Goal: Task Accomplishment & Management: Complete application form

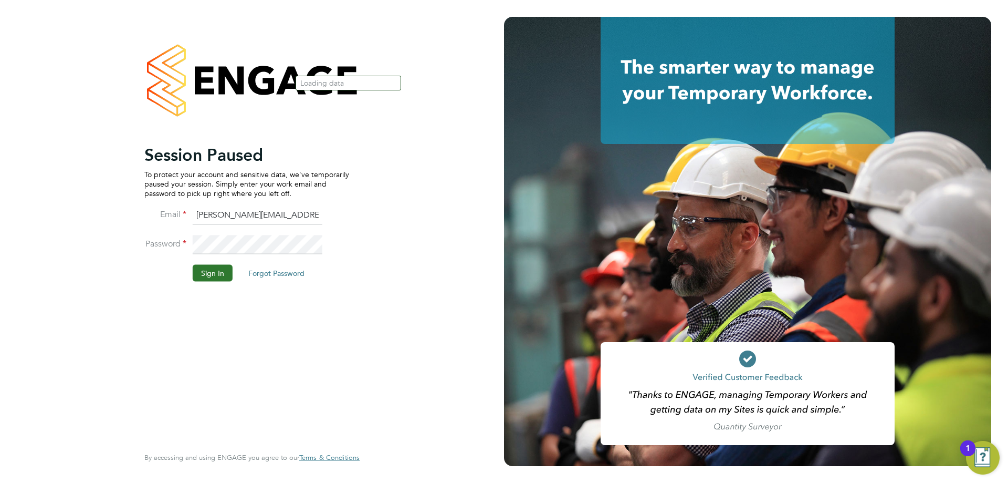
click at [218, 276] on button "Sign In" at bounding box center [213, 272] width 40 height 17
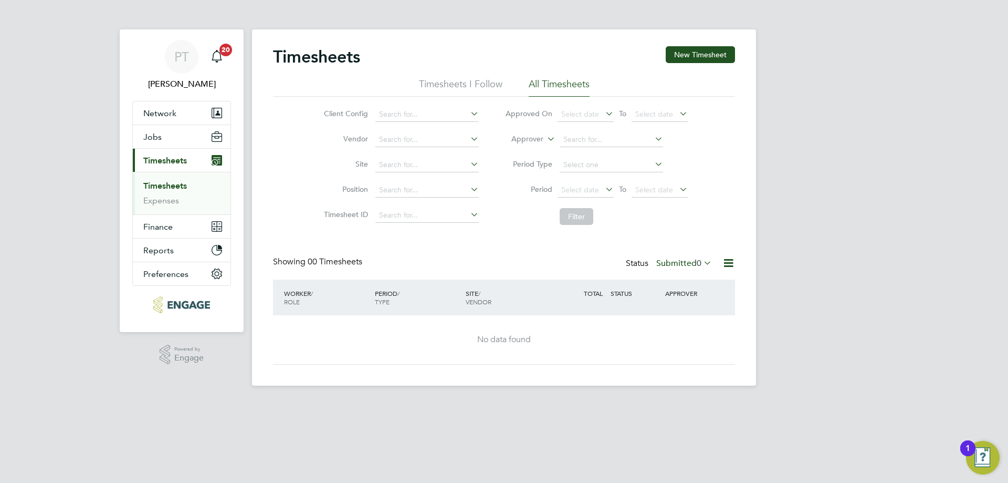
click at [464, 83] on li "Timesheets I Follow" at bounding box center [460, 87] width 83 height 19
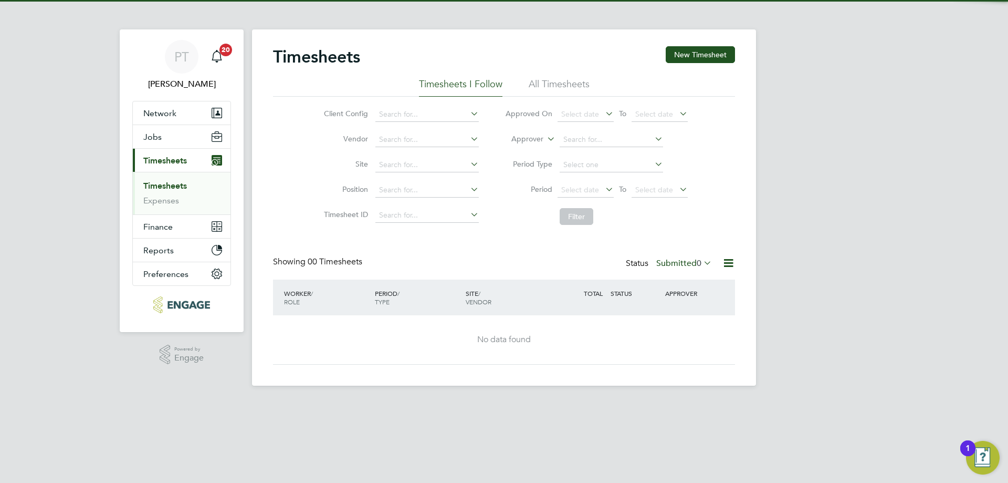
click at [542, 80] on li "All Timesheets" at bounding box center [559, 87] width 61 height 19
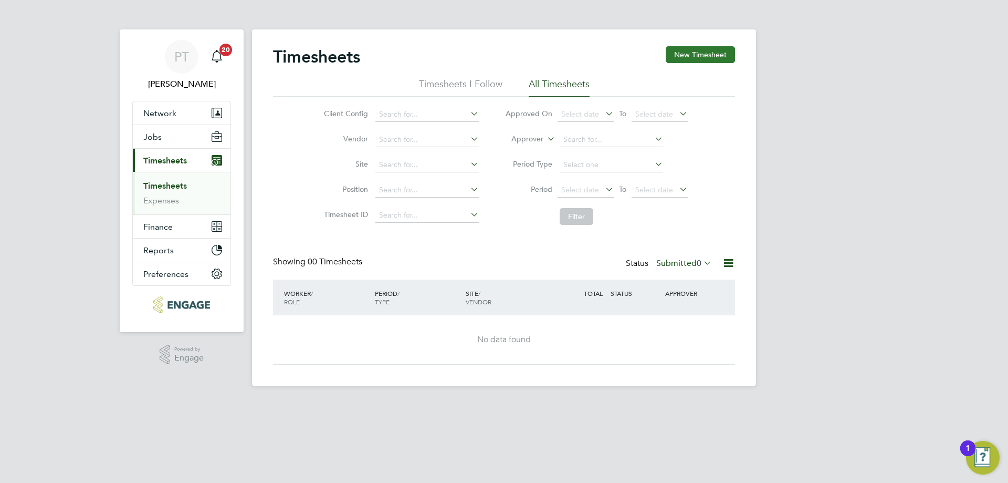
drag, startPoint x: 682, startPoint y: 51, endPoint x: 674, endPoint y: 60, distance: 11.5
click at [683, 51] on button "New Timesheet" at bounding box center [700, 54] width 69 height 17
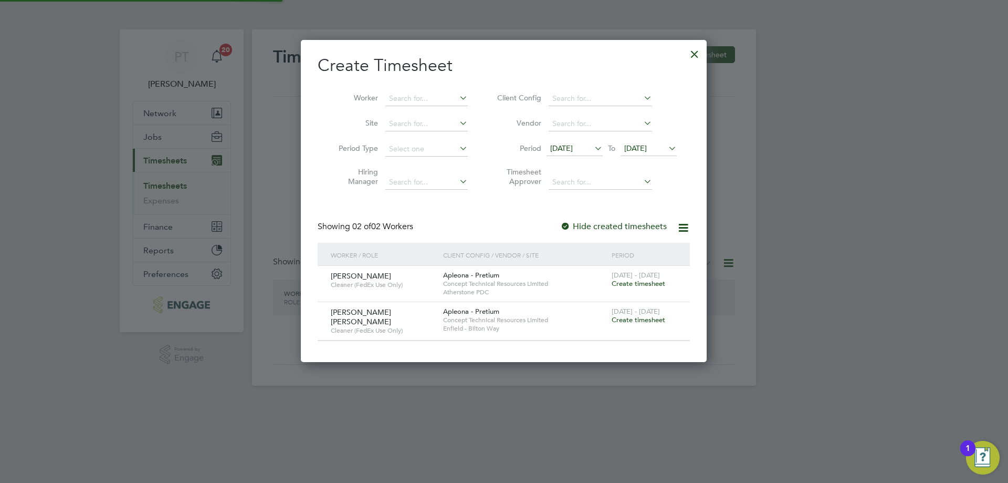
scroll to position [319, 406]
click at [650, 284] on span "Create timesheet" at bounding box center [639, 283] width 54 height 9
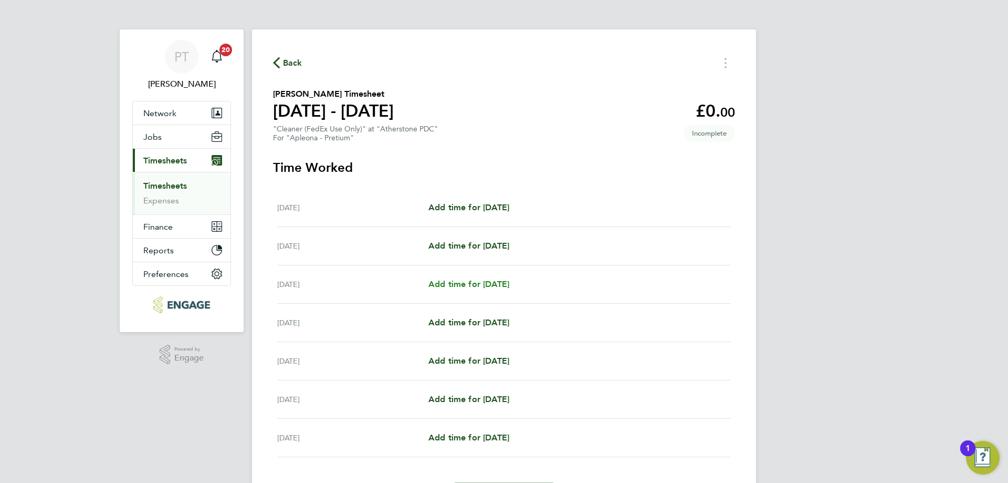
click at [501, 286] on span "Add time for Mon 22 Sep" at bounding box center [468, 284] width 81 height 10
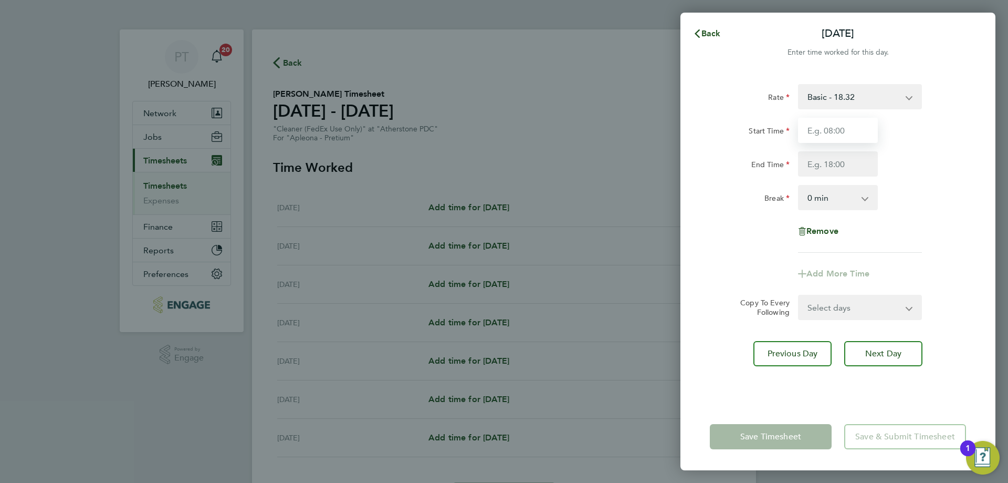
click at [832, 132] on input "Start Time" at bounding box center [838, 130] width 80 height 25
type input "06:00"
click at [825, 160] on input "End Time" at bounding box center [838, 163] width 80 height 25
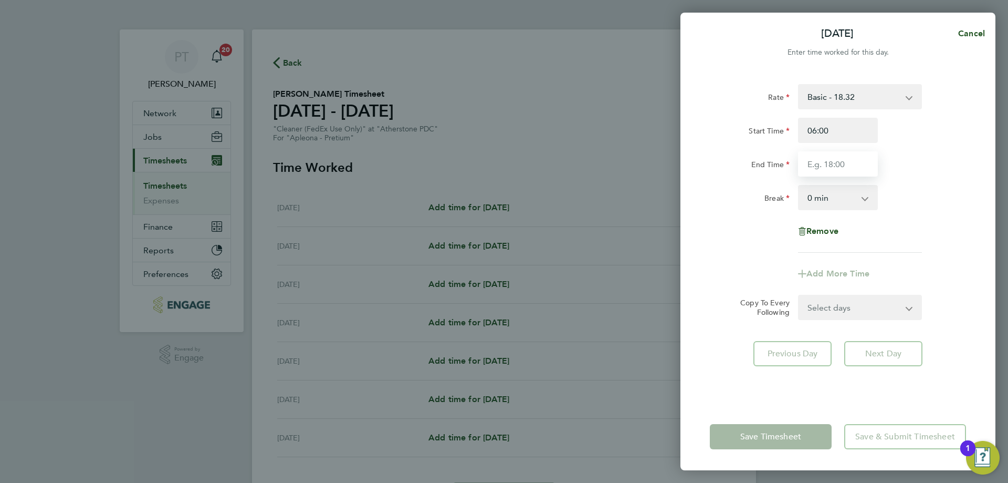
type input "12:00"
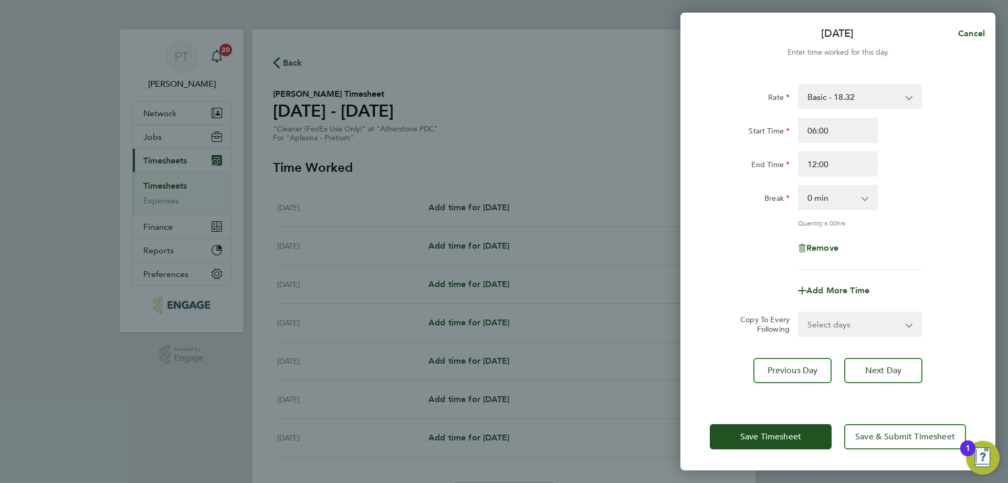
click at [931, 146] on div "Start Time 06:00 End Time 12:00" at bounding box center [838, 147] width 265 height 59
drag, startPoint x: 883, startPoint y: 366, endPoint x: 871, endPoint y: 370, distance: 12.1
click at [871, 370] on span "Next Day" at bounding box center [883, 370] width 36 height 11
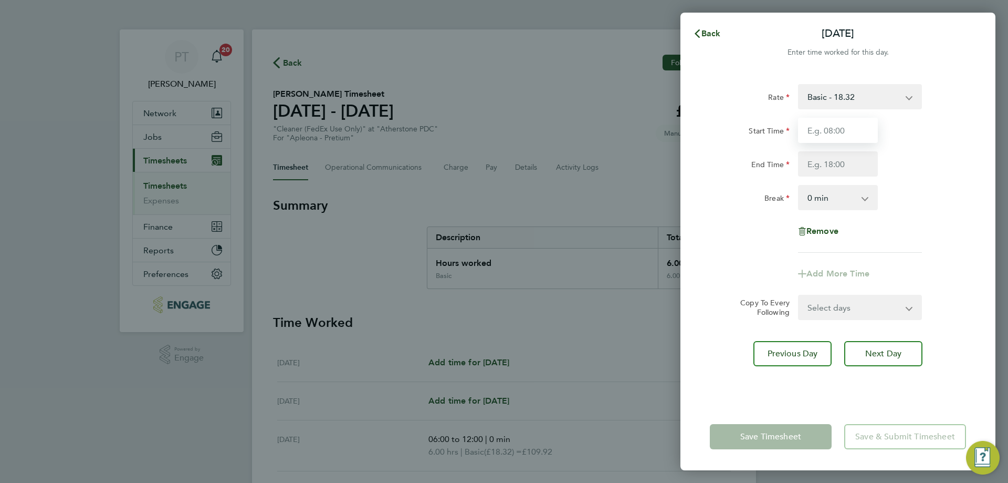
click at [817, 128] on input "Start Time" at bounding box center [838, 130] width 80 height 25
type input "06:00"
click at [818, 166] on input "End Time" at bounding box center [838, 163] width 80 height 25
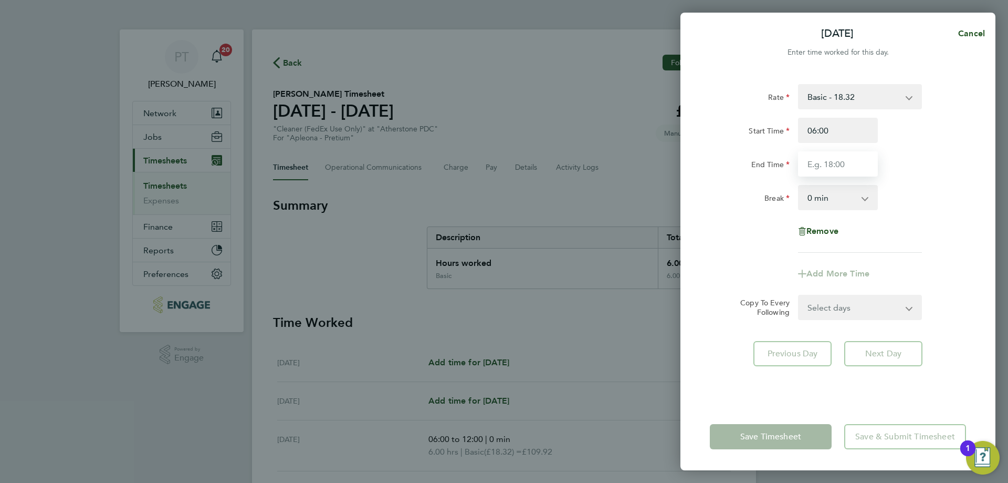
type input "12:00"
click at [956, 179] on div "Rate Basic - 18.32 Start Time 06:00 End Time 12:00 Break 0 min 15 min 30 min 45…" at bounding box center [838, 168] width 256 height 169
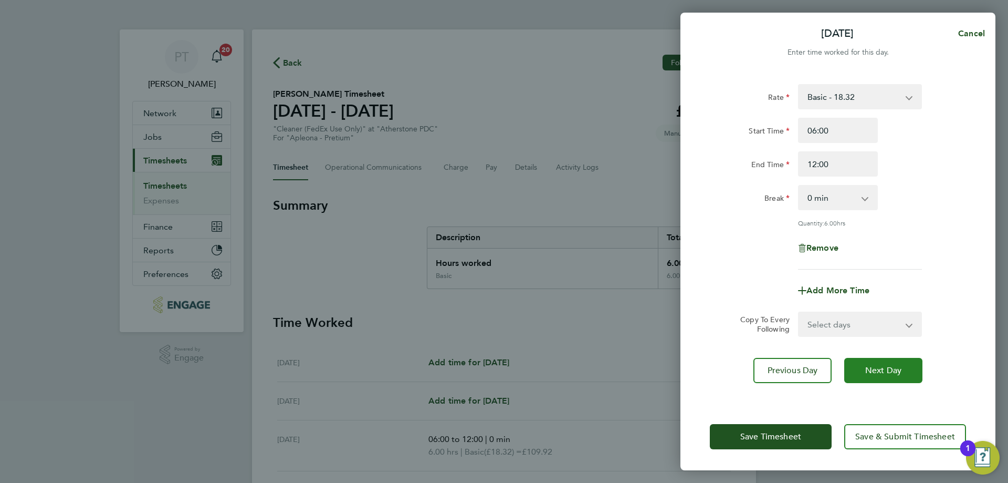
click at [882, 374] on button "Next Day" at bounding box center [883, 370] width 78 height 25
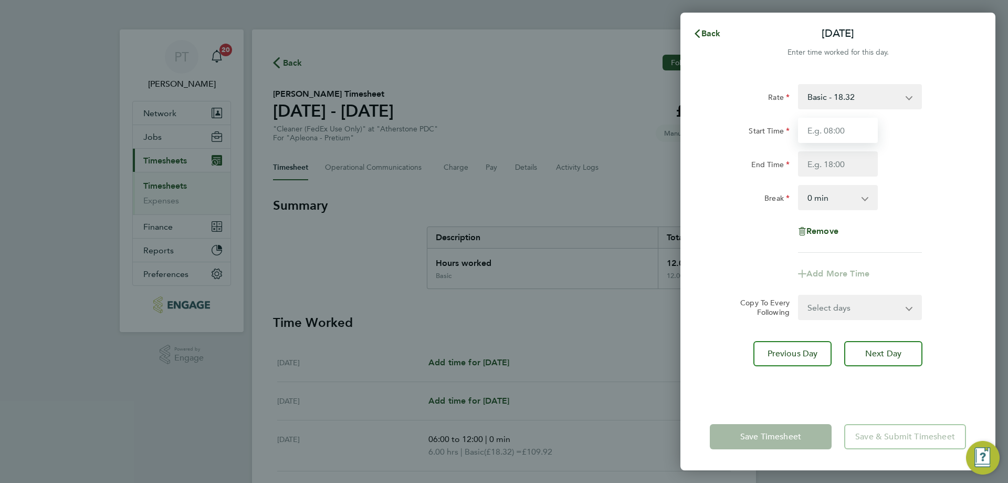
click at [830, 131] on input "Start Time" at bounding box center [838, 130] width 80 height 25
click at [945, 125] on div "Start Time" at bounding box center [838, 130] width 265 height 25
click at [873, 355] on span "Next Day" at bounding box center [883, 353] width 36 height 11
click at [829, 131] on input "Start Time" at bounding box center [838, 130] width 80 height 25
type input "06:00"
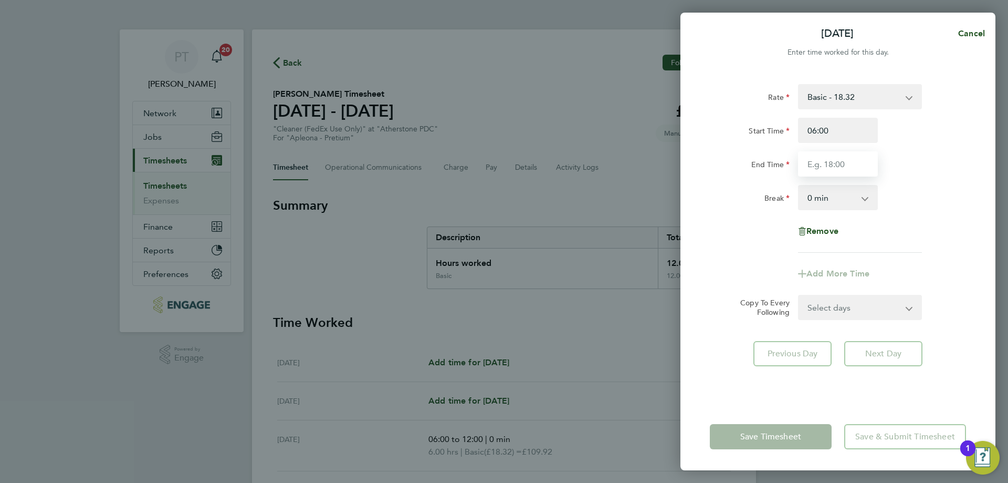
click at [818, 166] on input "End Time" at bounding box center [838, 163] width 80 height 25
type input "12:00"
click at [948, 137] on div "Start Time 06:00" at bounding box center [838, 130] width 265 height 25
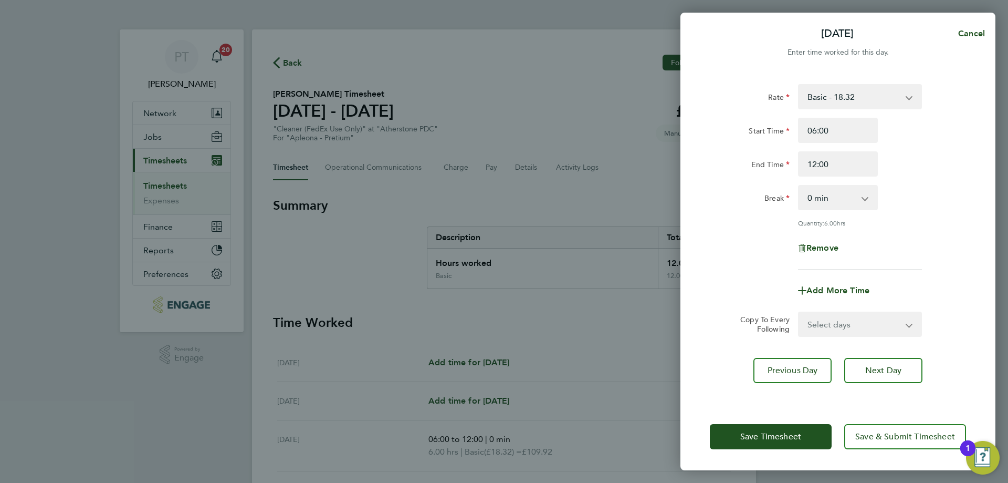
click at [901, 354] on div "Rate Basic - 18.32 Start Time 06:00 End Time 12:00 Break 0 min 15 min 30 min 45…" at bounding box center [838, 236] width 315 height 331
click at [891, 372] on span "Next Day" at bounding box center [883, 370] width 36 height 11
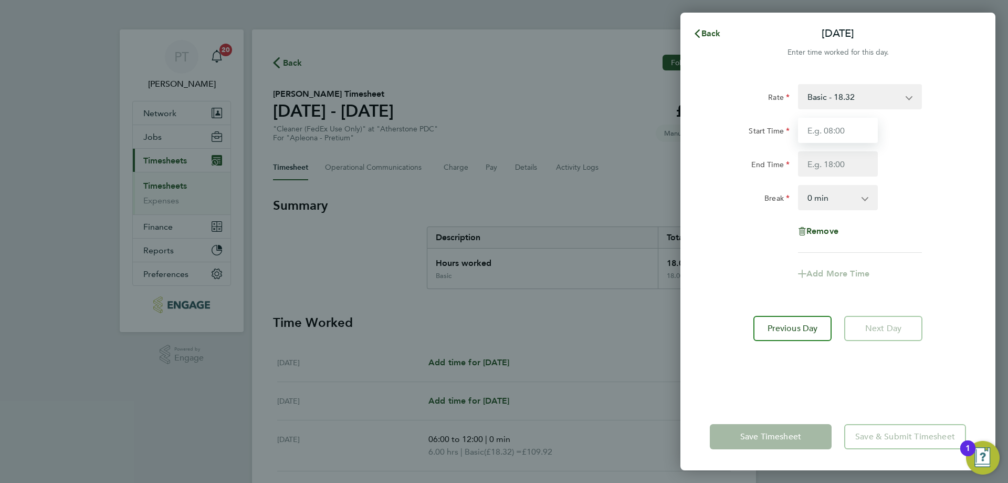
click at [826, 132] on input "Start Time" at bounding box center [838, 130] width 80 height 25
type input "06:00"
click at [817, 168] on input "End Time" at bounding box center [838, 163] width 80 height 25
type input "12:00"
click at [956, 160] on div "End Time 12:00" at bounding box center [838, 163] width 265 height 25
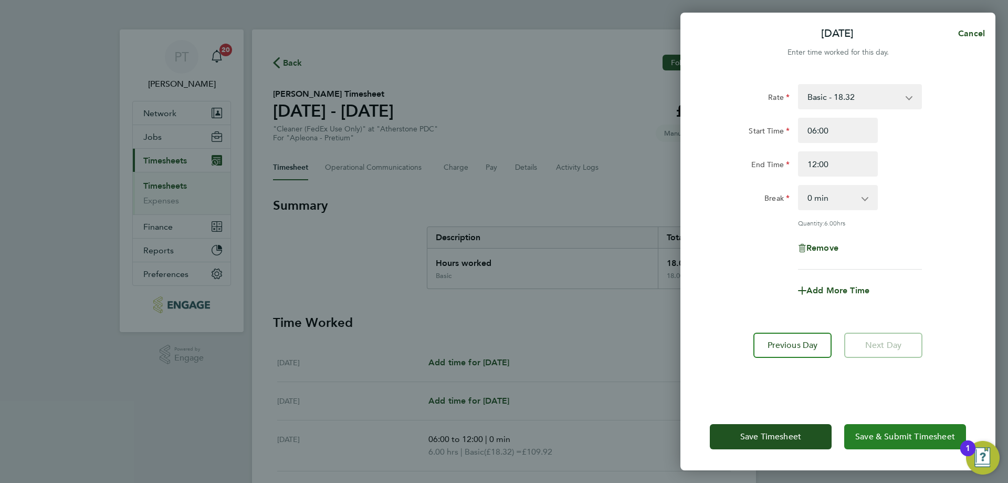
click at [880, 433] on span "Save & Submit Timesheet" at bounding box center [905, 436] width 100 height 11
